Goal: Task Accomplishment & Management: Manage account settings

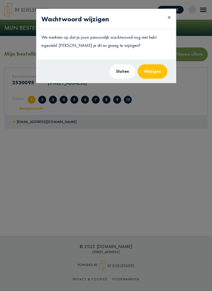
click at [150, 74] on button "Wijzigen" at bounding box center [152, 71] width 30 height 14
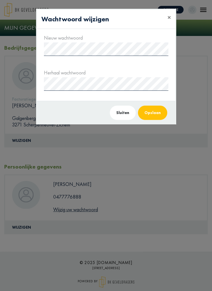
click at [160, 113] on button "Opslaan" at bounding box center [152, 113] width 29 height 14
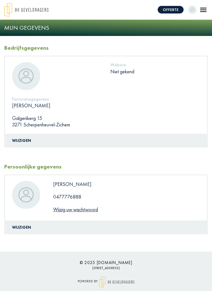
click at [204, 12] on img "Toggle navigation" at bounding box center [203, 10] width 8 height 8
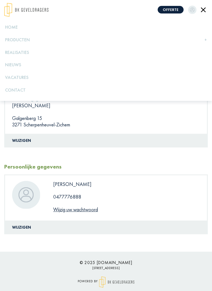
click at [190, 10] on img "button" at bounding box center [192, 10] width 8 height 8
click at [204, 8] on img "Toggle navigation" at bounding box center [203, 10] width 8 height 8
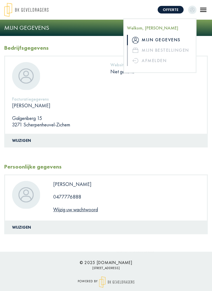
click at [193, 11] on img "button" at bounding box center [192, 10] width 8 height 8
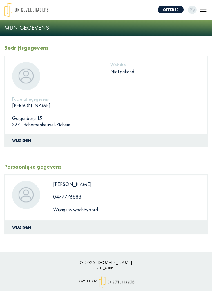
click at [191, 12] on img "button" at bounding box center [192, 10] width 8 height 8
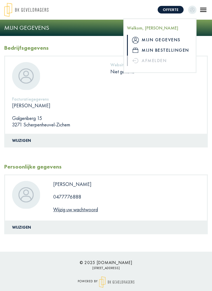
click at [169, 49] on link "Mijn bestellingen" at bounding box center [160, 50] width 66 height 10
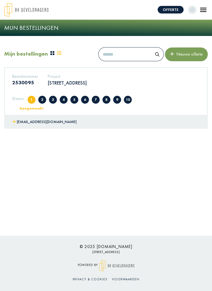
click at [40, 99] on span "2" at bounding box center [42, 100] width 8 height 8
click at [43, 101] on span "2" at bounding box center [42, 100] width 8 height 8
